Goal: Information Seeking & Learning: Learn about a topic

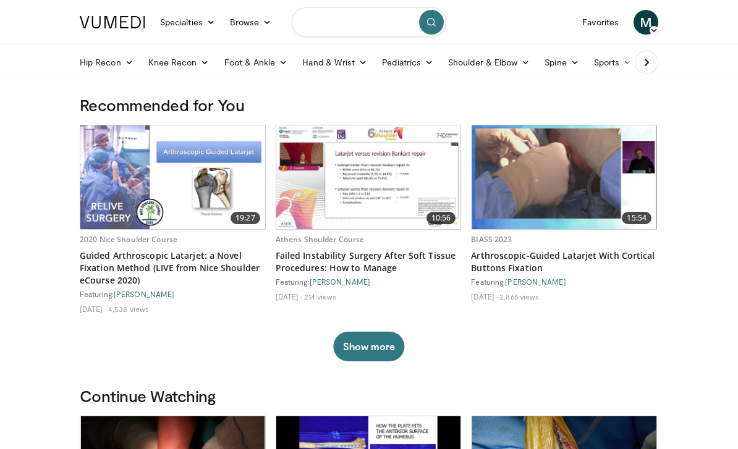
click at [351, 22] on input "Search topics, interventions" at bounding box center [369, 22] width 155 height 30
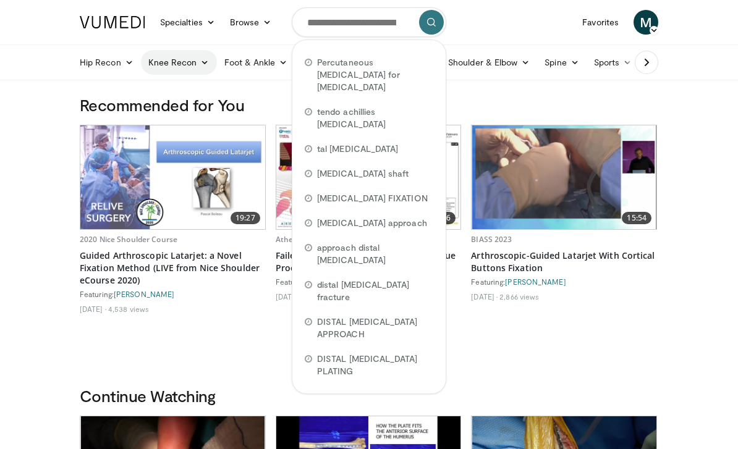
click at [195, 62] on link "Knee Recon" at bounding box center [179, 62] width 76 height 25
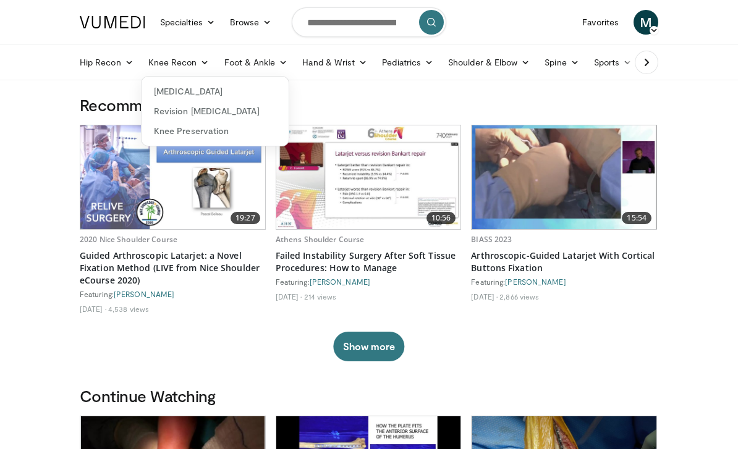
click at [195, 87] on link "[MEDICAL_DATA]" at bounding box center [215, 92] width 147 height 20
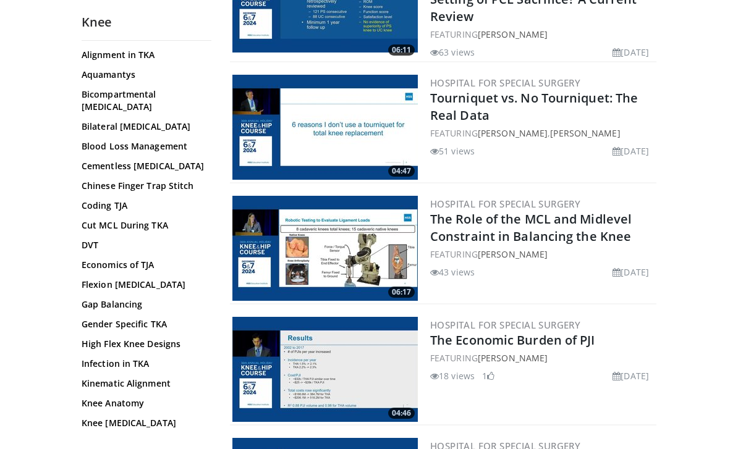
scroll to position [1856, 0]
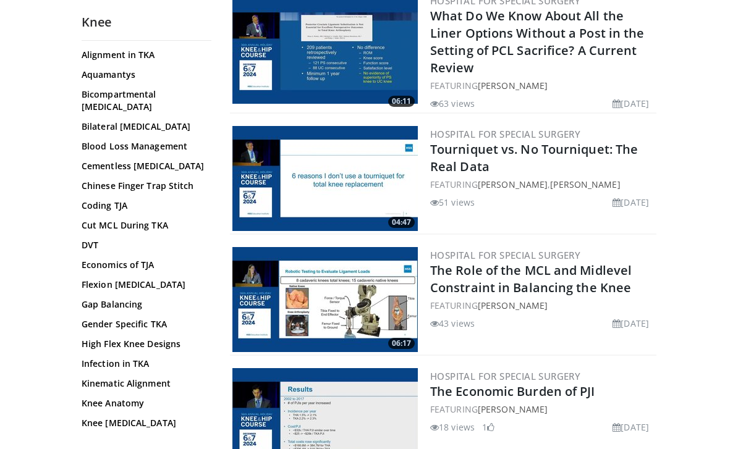
click at [374, 177] on img at bounding box center [324, 178] width 185 height 105
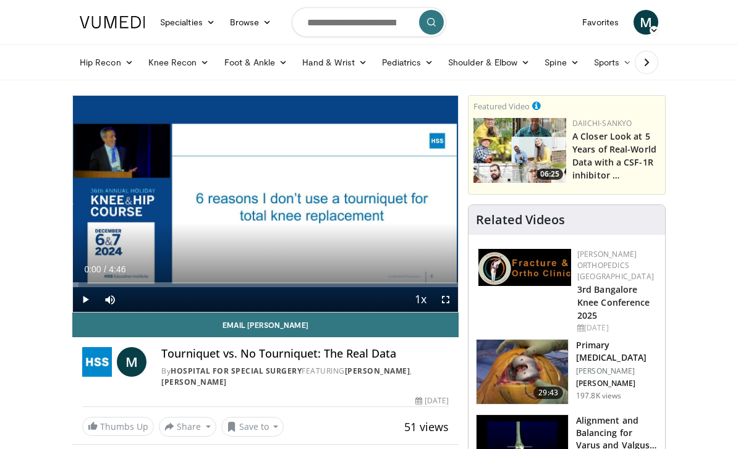
click at [85, 304] on span "Video Player" at bounding box center [85, 299] width 25 height 25
click at [420, 303] on span "Video Player" at bounding box center [420, 300] width 17 height 25
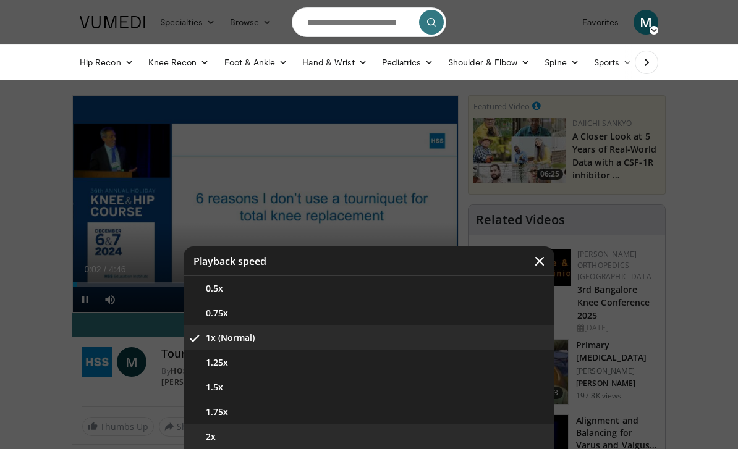
click at [275, 433] on button "2x" at bounding box center [369, 437] width 371 height 25
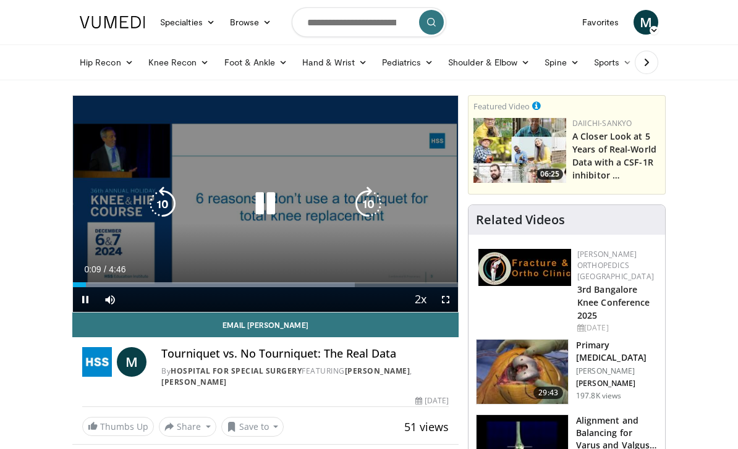
click at [272, 205] on icon "Video Player" at bounding box center [265, 204] width 35 height 35
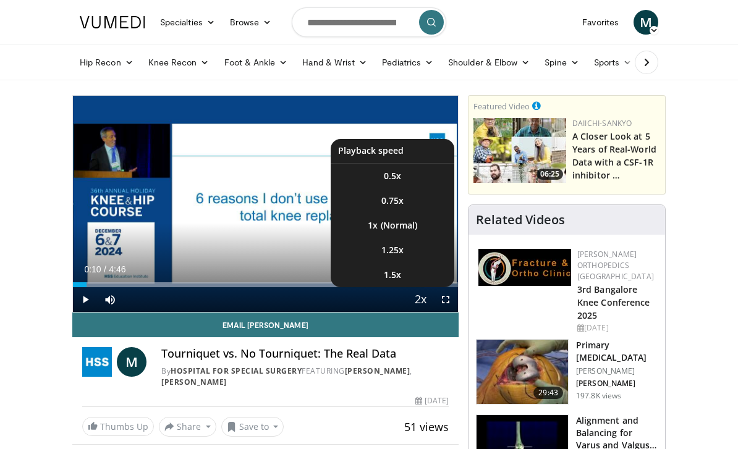
click at [422, 304] on span "Video Player" at bounding box center [420, 300] width 17 height 25
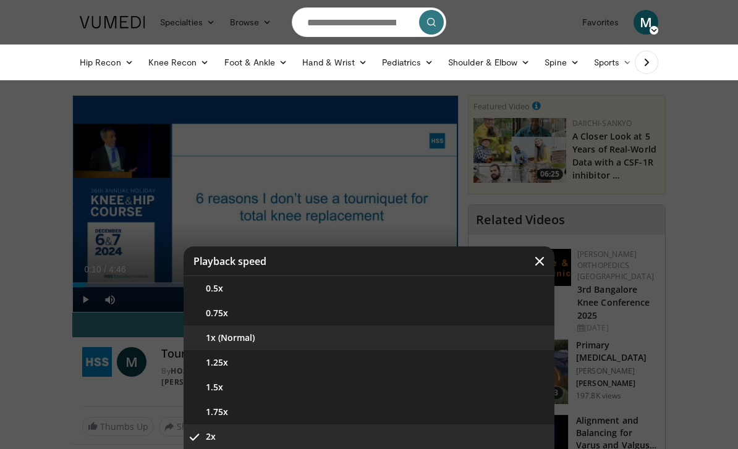
click at [292, 343] on button "1x (Normal)" at bounding box center [369, 338] width 371 height 25
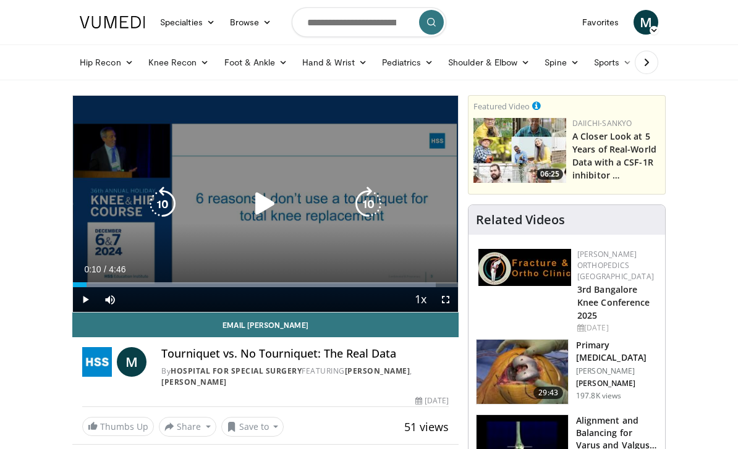
click at [246, 195] on div "Video Player" at bounding box center [265, 204] width 231 height 25
click at [266, 208] on icon "Video Player" at bounding box center [265, 204] width 35 height 35
click at [88, 140] on div "10 seconds Tap to unmute" at bounding box center [265, 204] width 385 height 216
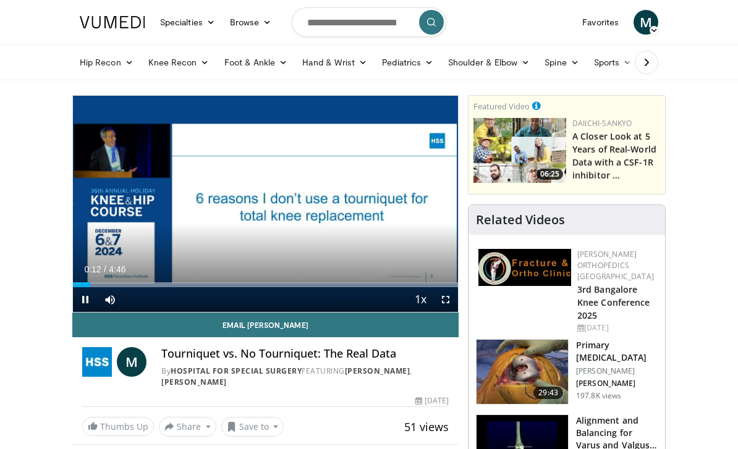
click at [92, 148] on div "10 seconds Tap to unmute" at bounding box center [265, 204] width 385 height 216
click at [87, 307] on span "Video Player" at bounding box center [85, 299] width 25 height 25
click at [446, 298] on span "Video Player" at bounding box center [445, 299] width 25 height 25
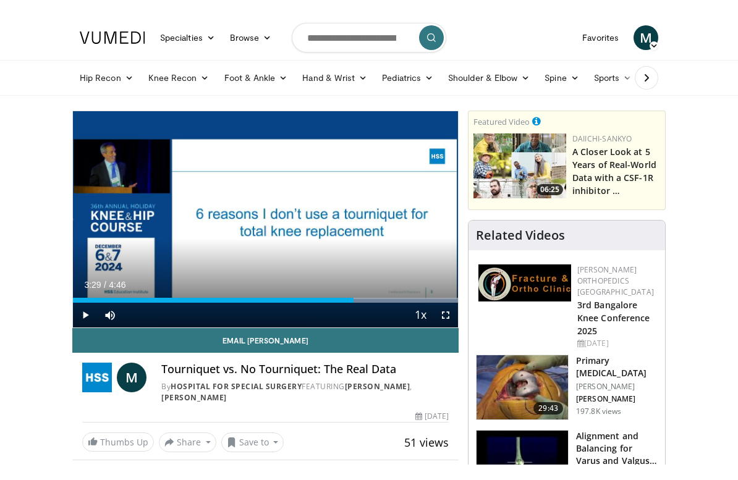
scroll to position [15, 0]
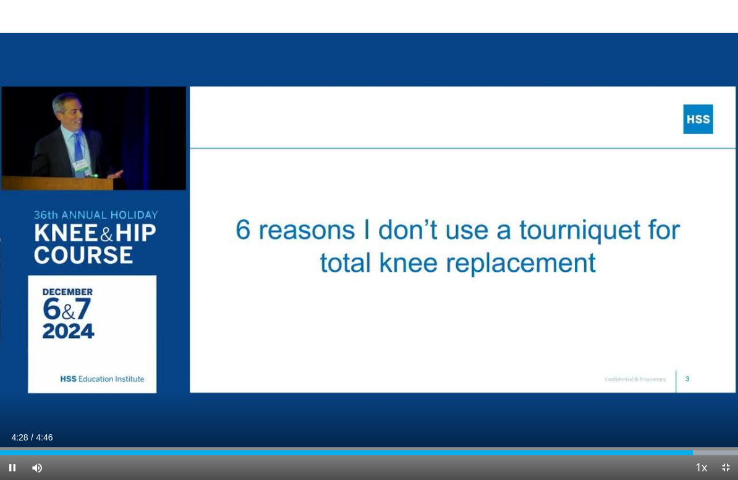
click at [723, 449] on span "Video Player" at bounding box center [725, 468] width 25 height 25
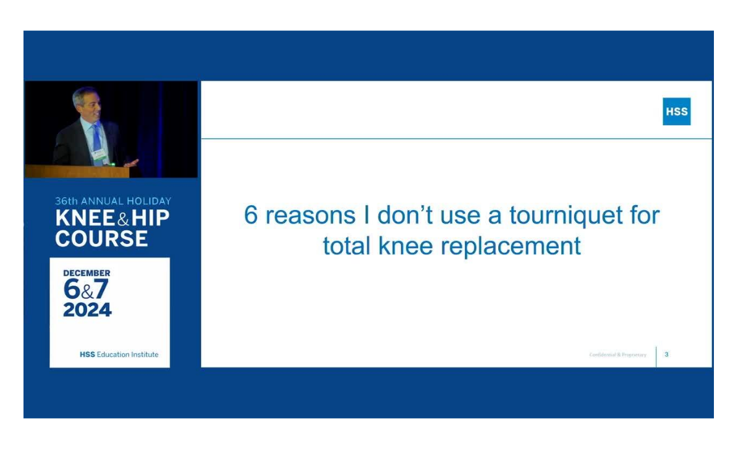
scroll to position [0, 0]
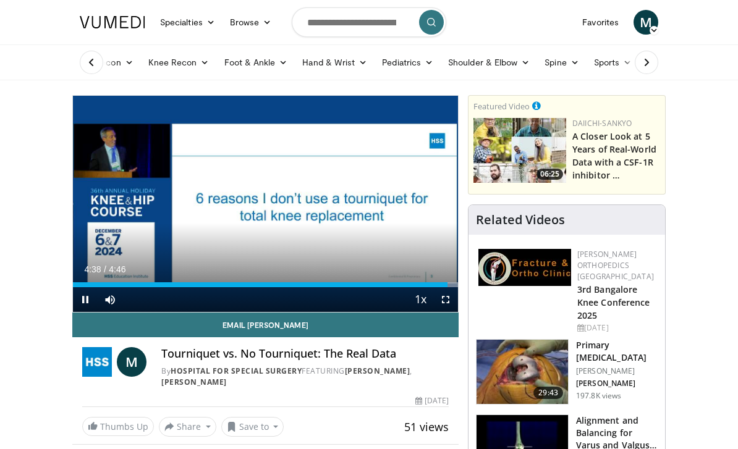
click at [83, 299] on span "Video Player" at bounding box center [85, 299] width 25 height 25
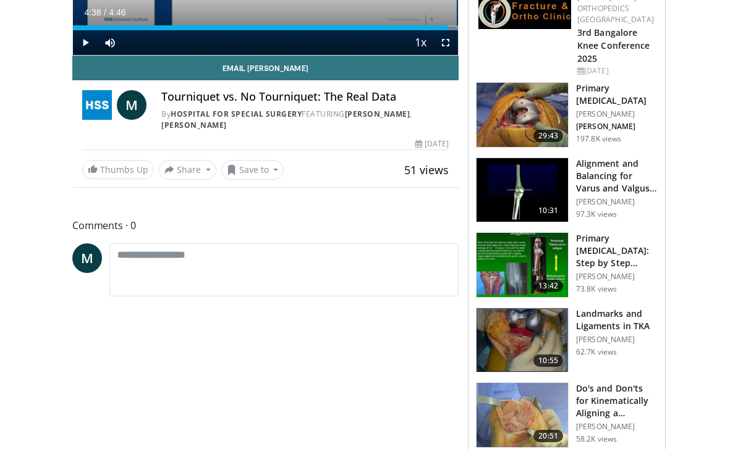
scroll to position [278, 0]
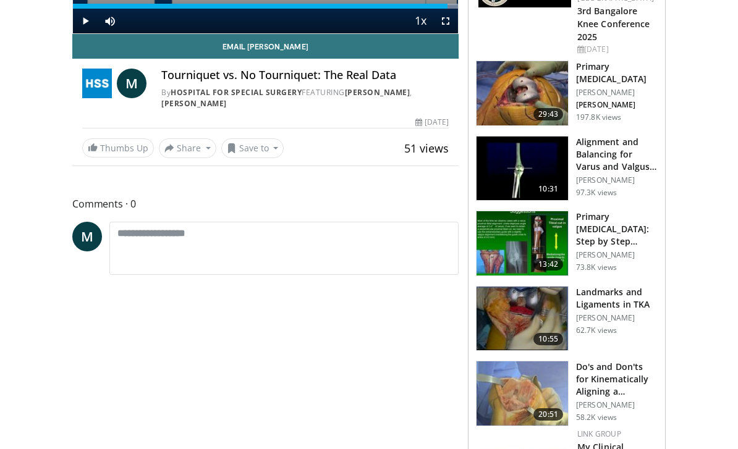
click at [545, 305] on img at bounding box center [522, 319] width 91 height 64
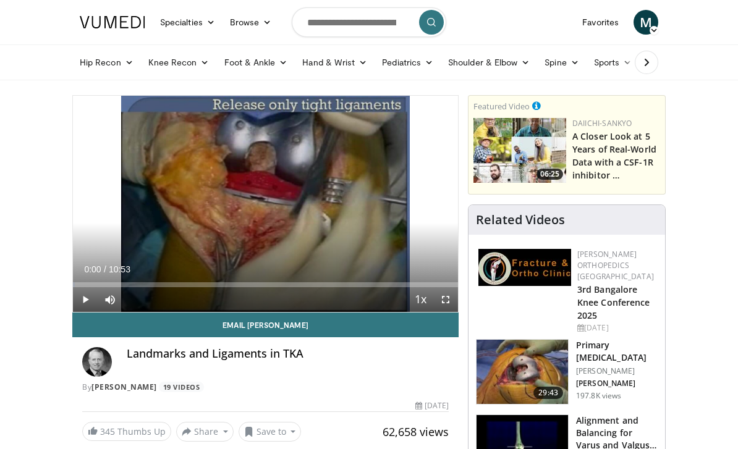
click at [444, 303] on span "Video Player" at bounding box center [445, 299] width 25 height 25
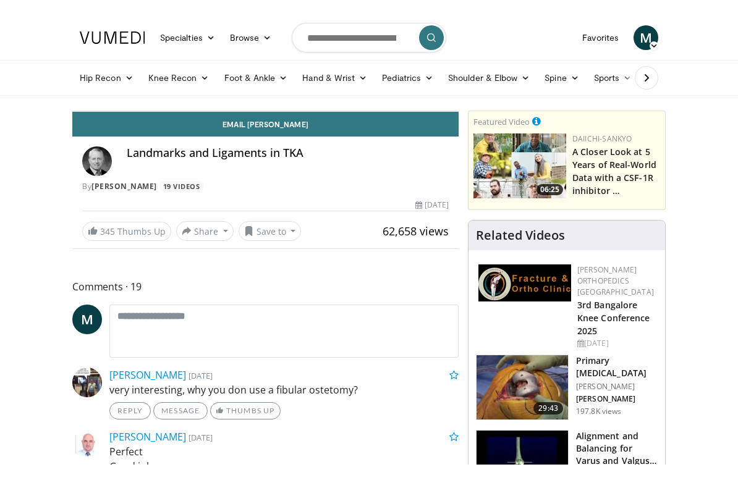
scroll to position [15, 0]
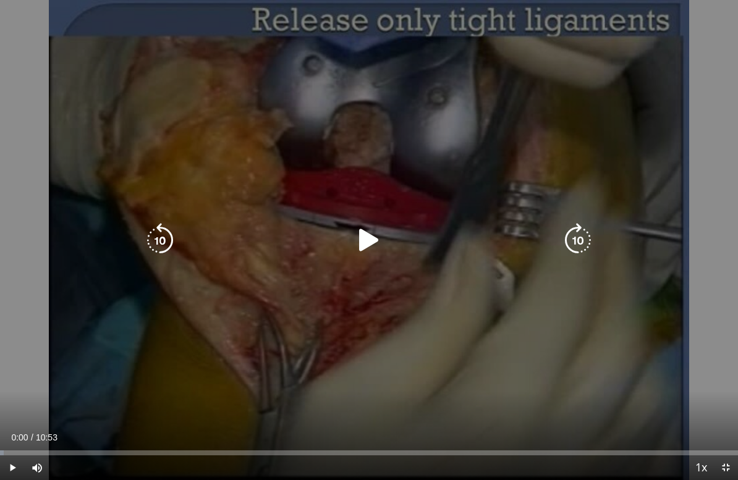
click at [360, 233] on icon "Video Player" at bounding box center [369, 240] width 35 height 35
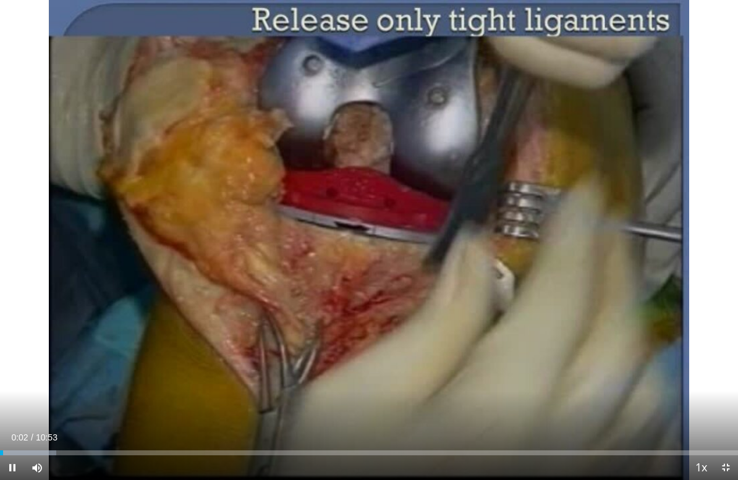
click at [43, 449] on div "Progress Bar" at bounding box center [28, 453] width 56 height 5
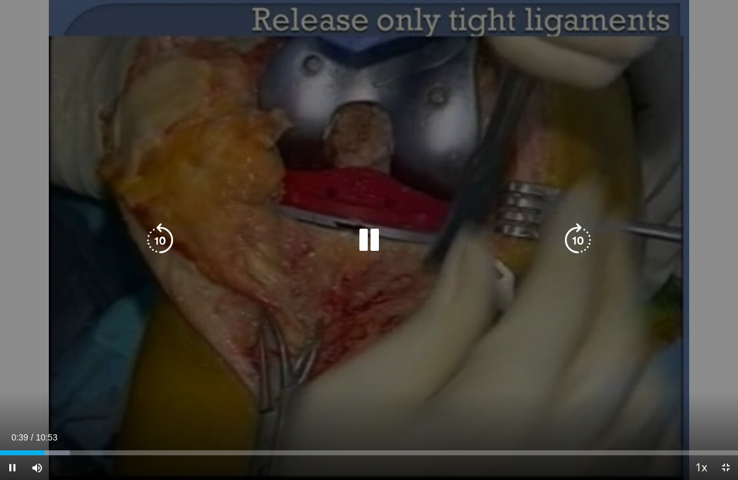
click at [73, 449] on div "Current Time 0:39 / Duration 10:53 Pause Skip Backward Skip Forward Mute Loaded…" at bounding box center [369, 468] width 738 height 25
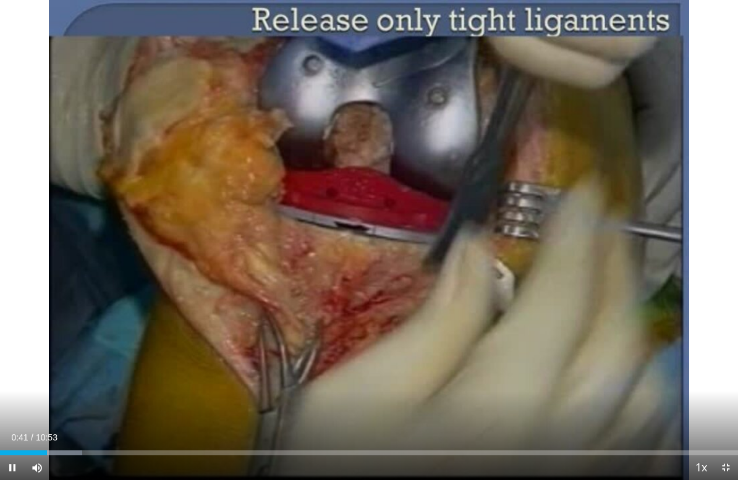
click at [75, 449] on div "Progress Bar" at bounding box center [41, 453] width 82 height 5
click at [163, 449] on div "Loaded : 12.39%" at bounding box center [369, 453] width 738 height 5
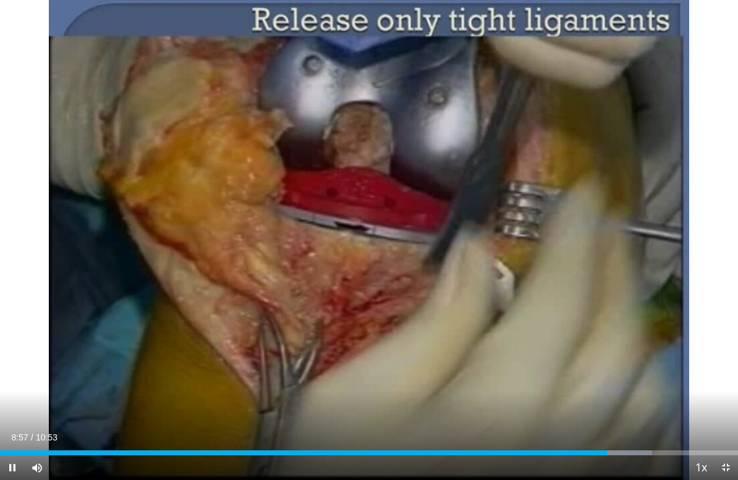
click at [647, 449] on div "Progress Bar" at bounding box center [611, 453] width 79 height 5
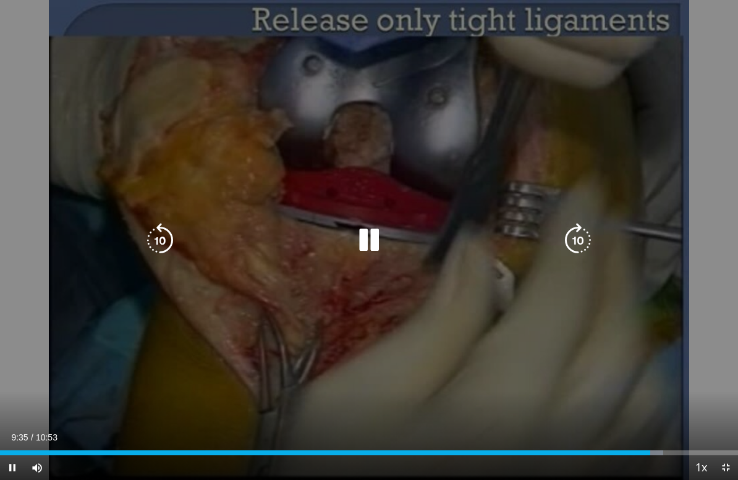
click at [723, 449] on span "Video Player" at bounding box center [725, 468] width 25 height 25
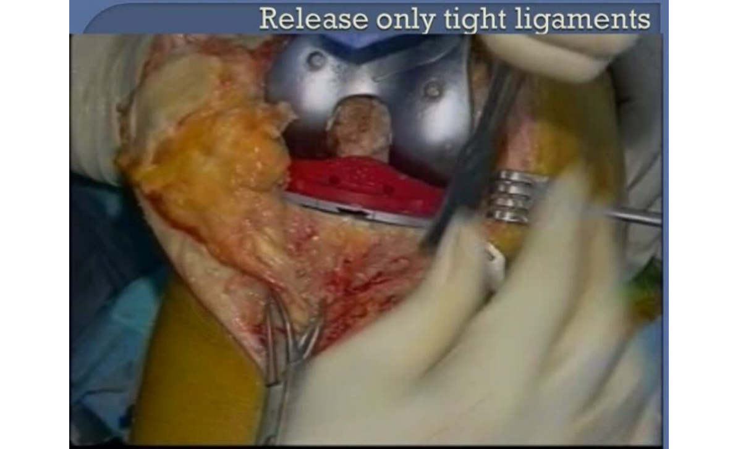
scroll to position [0, 0]
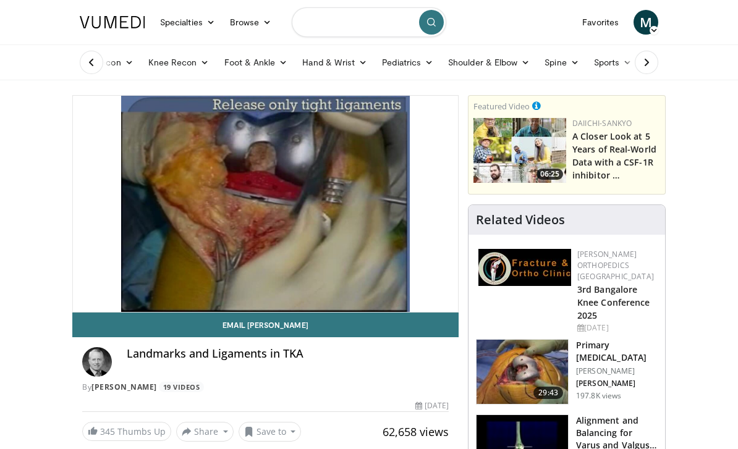
click at [317, 27] on input "Search topics, interventions" at bounding box center [369, 22] width 155 height 30
type input "**********"
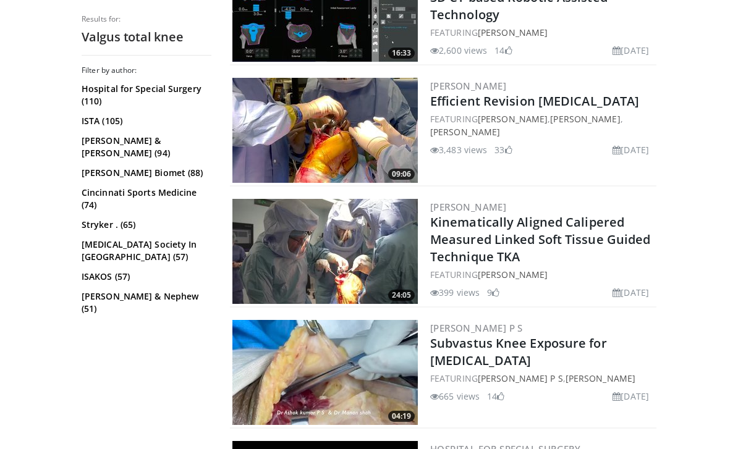
scroll to position [1139, 0]
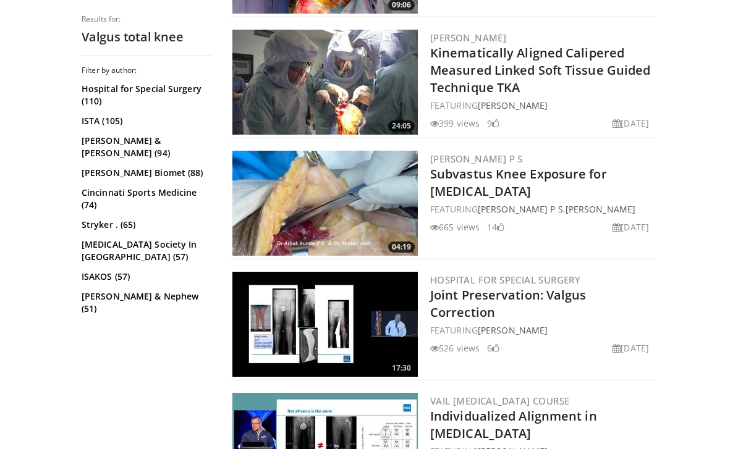
click at [322, 172] on img at bounding box center [324, 203] width 185 height 105
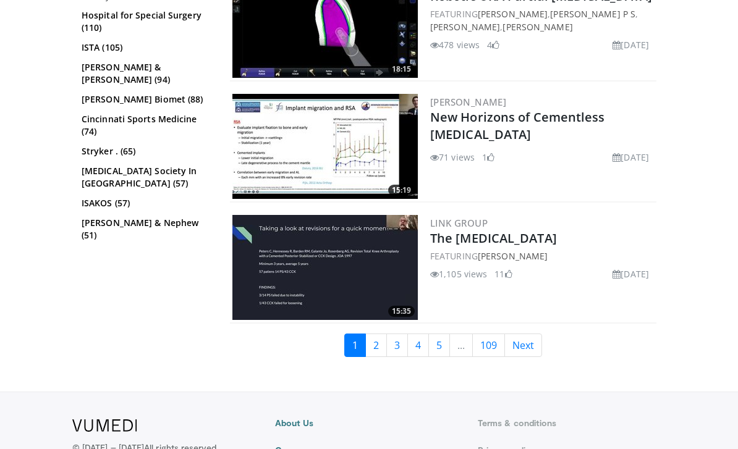
scroll to position [2991, 0]
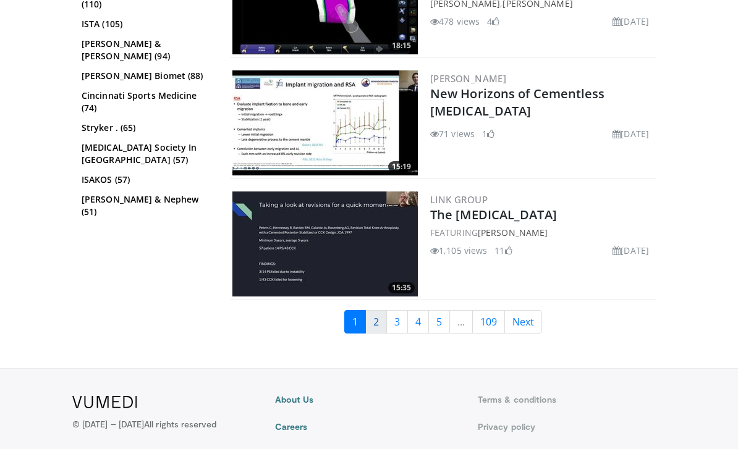
click at [370, 311] on link "2" at bounding box center [376, 322] width 22 height 23
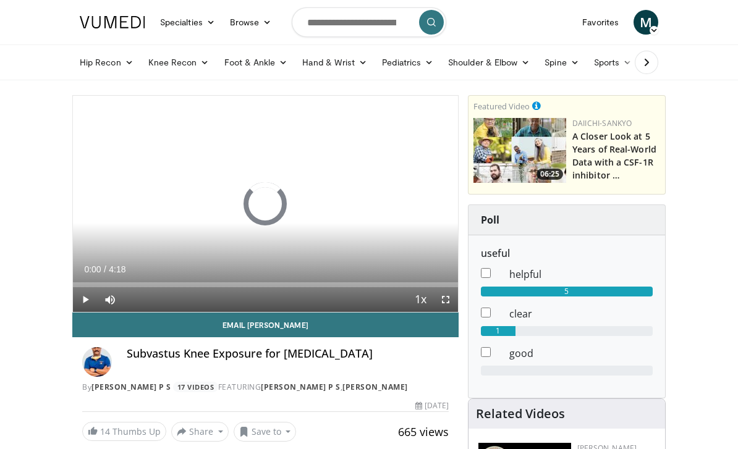
click at [446, 301] on span "Video Player" at bounding box center [445, 299] width 25 height 25
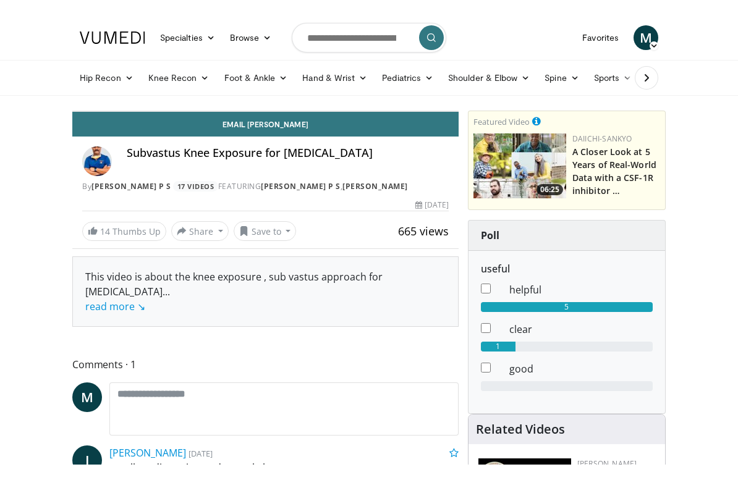
scroll to position [15, 0]
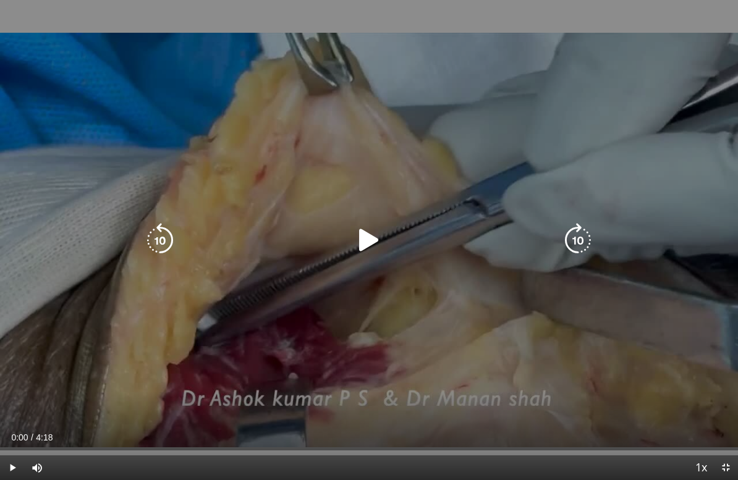
click at [380, 235] on icon "Video Player" at bounding box center [369, 240] width 35 height 35
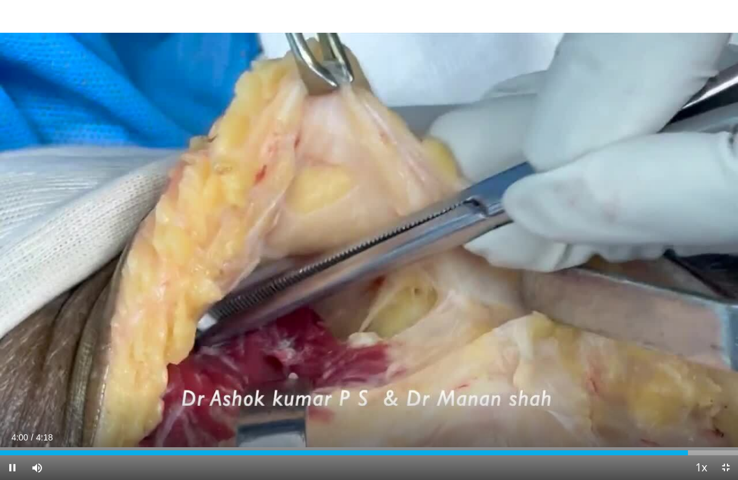
click at [728, 449] on span "Video Player" at bounding box center [725, 468] width 25 height 25
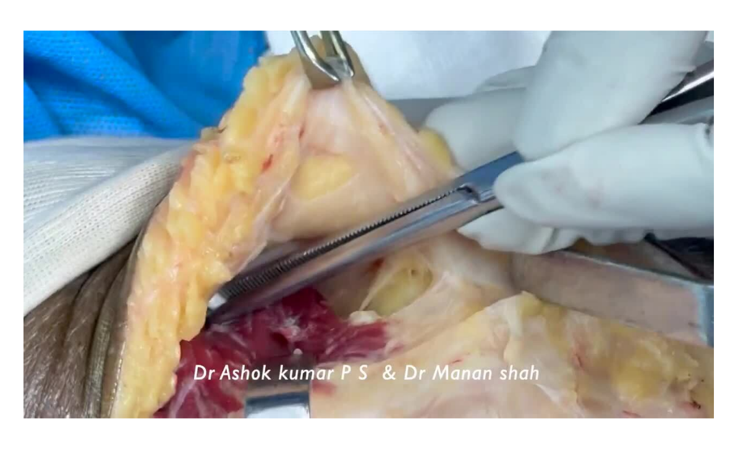
scroll to position [0, 0]
